Goal: Information Seeking & Learning: Stay updated

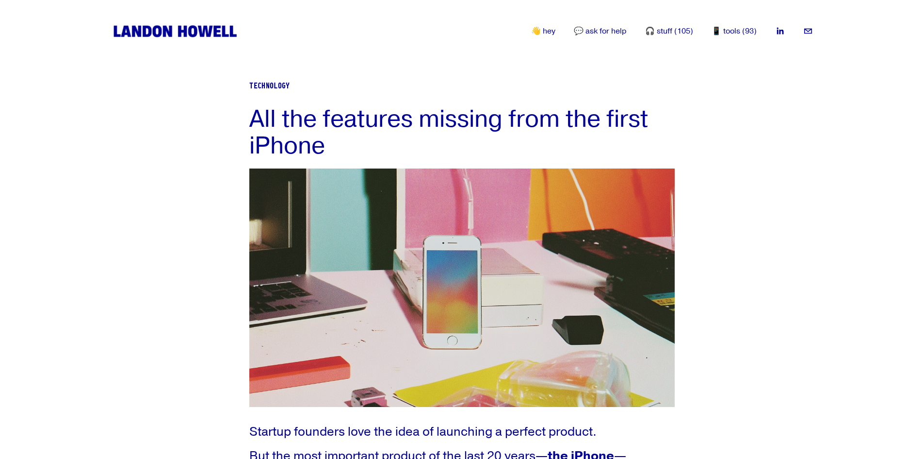
scroll to position [338, 0]
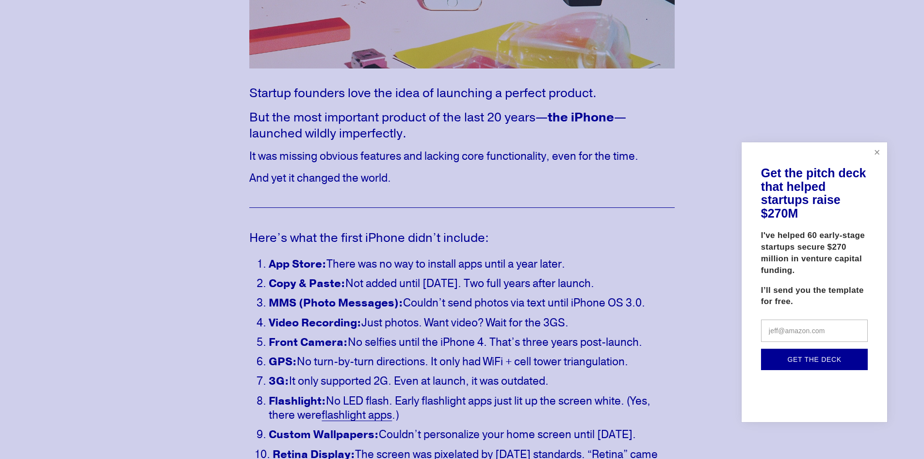
click at [876, 149] on link "Close" at bounding box center [877, 152] width 17 height 17
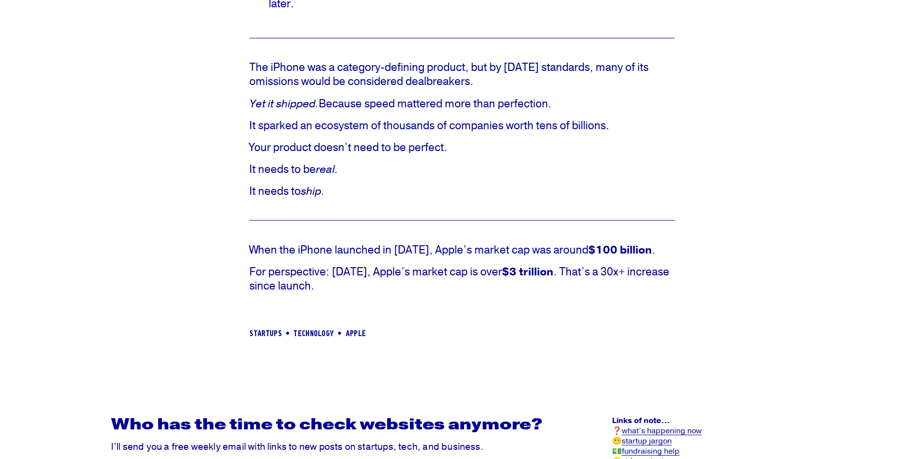
scroll to position [795, 0]
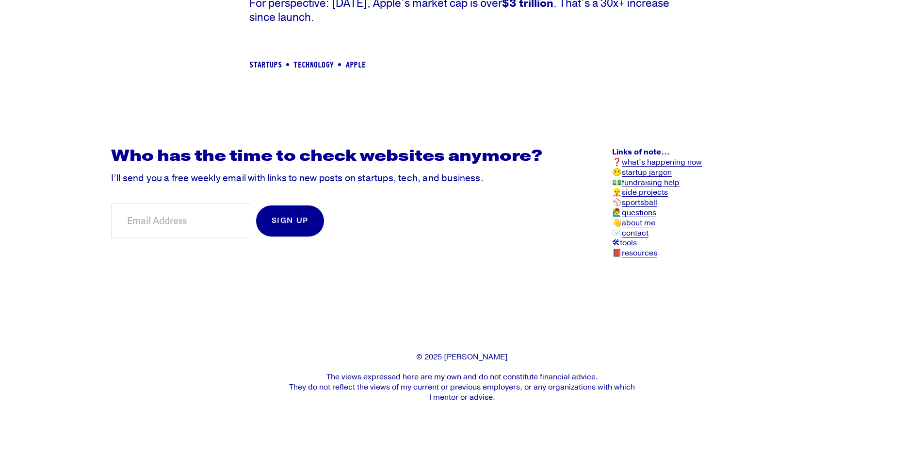
scroll to position [1086, 0]
click at [695, 159] on link "what’s happening now" at bounding box center [662, 162] width 80 height 10
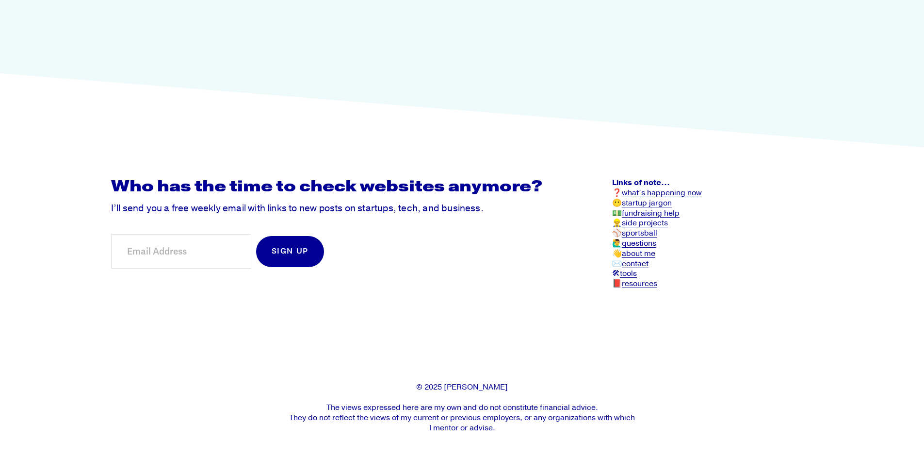
scroll to position [230, 0]
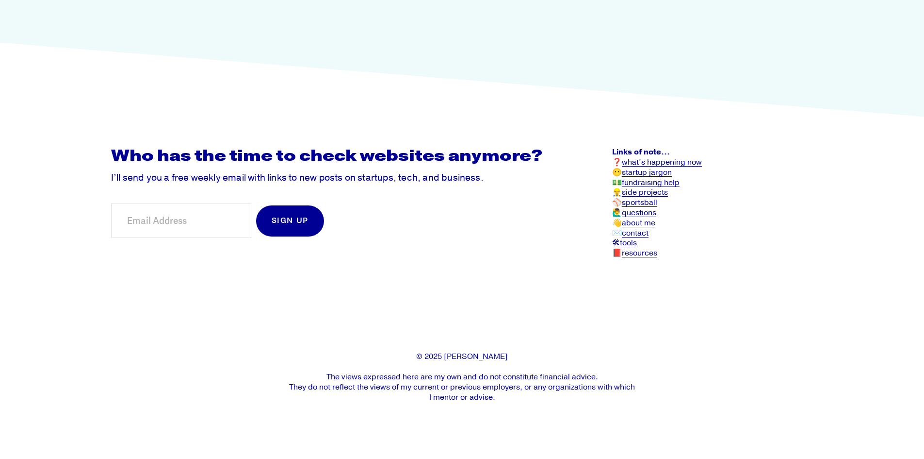
click at [652, 158] on link "what’s happening now" at bounding box center [662, 162] width 80 height 10
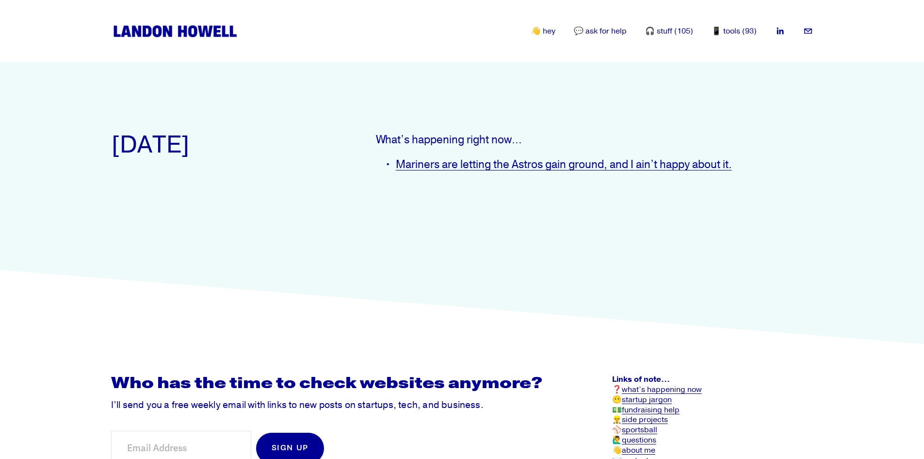
click at [696, 165] on link "Mariners are letting the Astros gain ground, and I ain’t happy about it." at bounding box center [564, 164] width 336 height 14
